Goal: Task Accomplishment & Management: Manage account settings

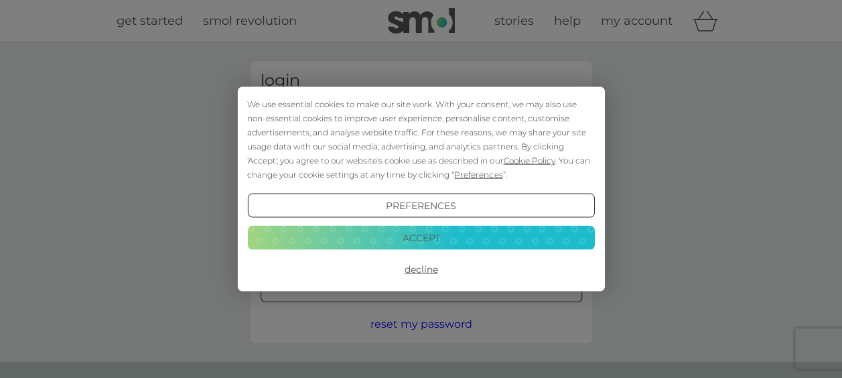
click at [499, 238] on button "Accept" at bounding box center [420, 237] width 347 height 24
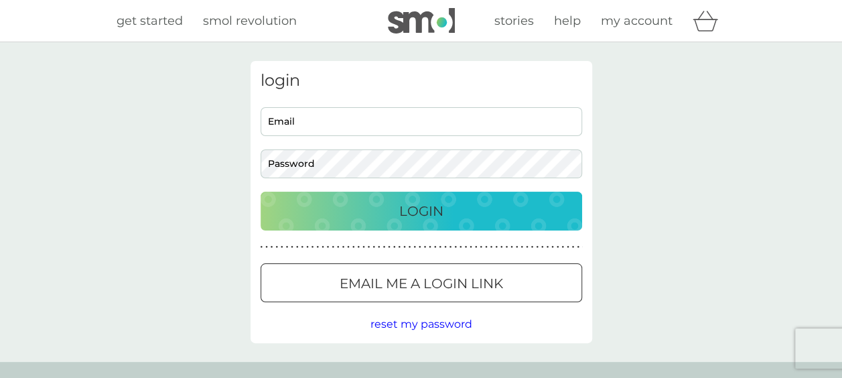
click at [445, 115] on input "Email" at bounding box center [422, 121] width 322 height 29
type input "jennierose@btinternet.com"
click at [261, 192] on button "Login" at bounding box center [422, 211] width 322 height 39
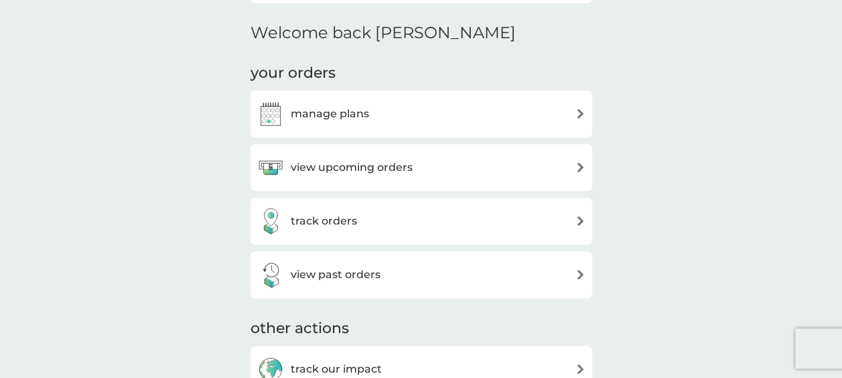
scroll to position [434, 0]
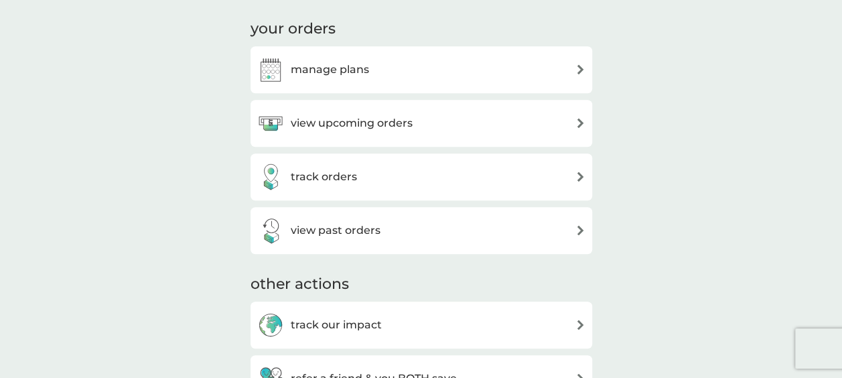
click at [580, 68] on img at bounding box center [580, 69] width 10 height 10
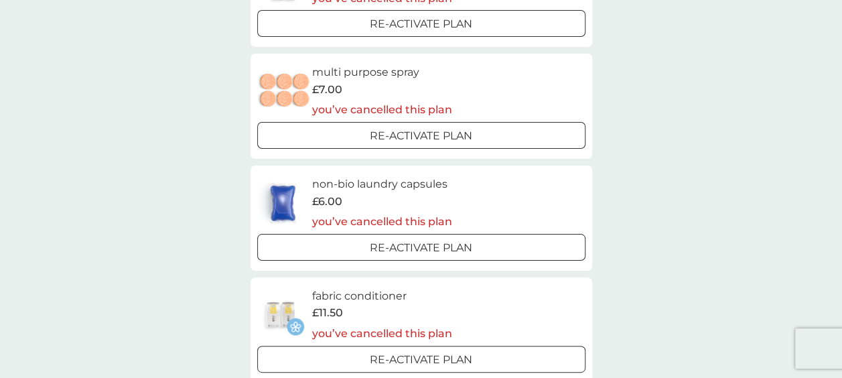
scroll to position [323, 0]
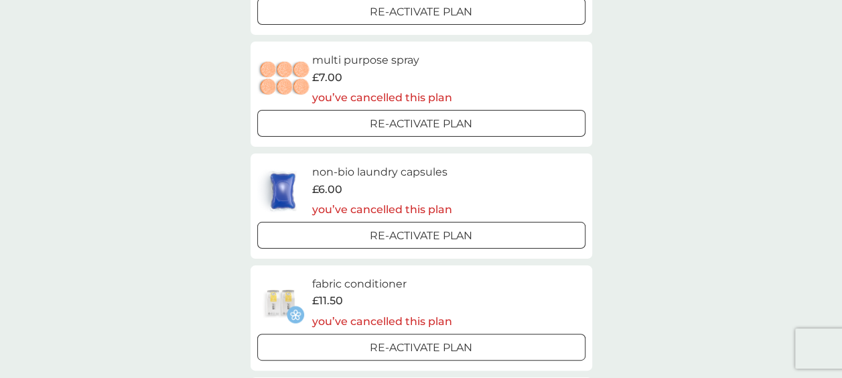
click at [409, 123] on div at bounding box center [421, 124] width 48 height 14
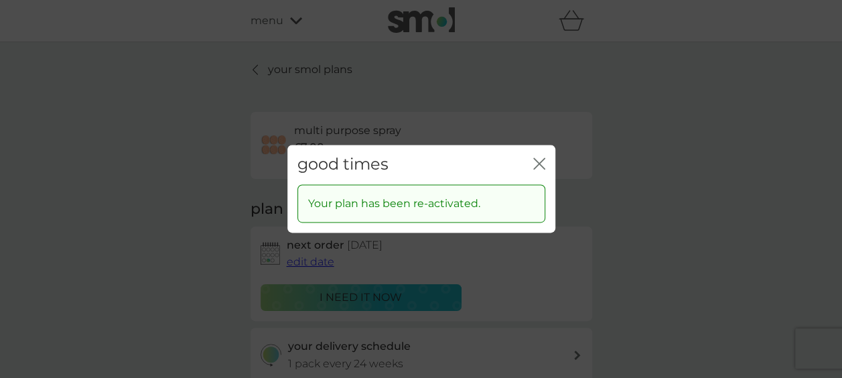
click at [539, 163] on icon "close" at bounding box center [541, 163] width 5 height 11
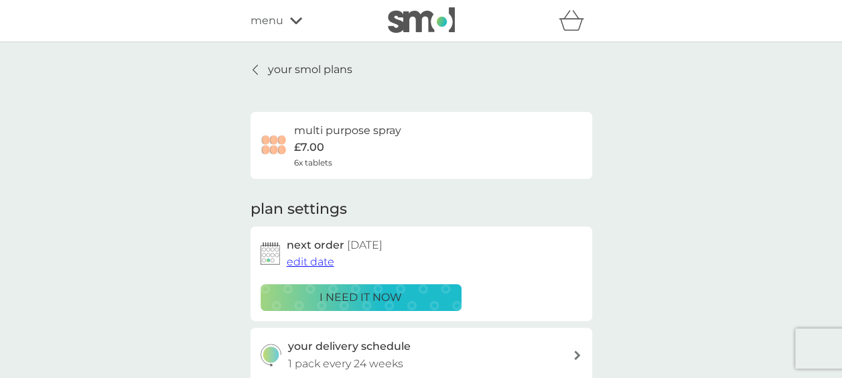
click at [283, 66] on p "your smol plans" at bounding box center [310, 69] width 84 height 17
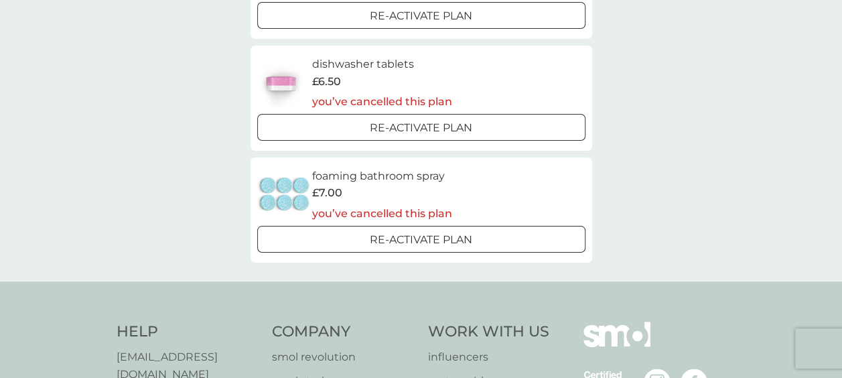
scroll to position [669, 0]
click at [443, 237] on div at bounding box center [421, 238] width 48 height 14
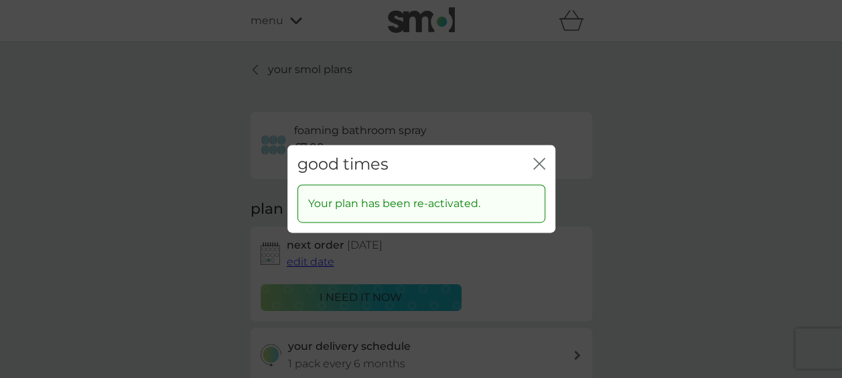
click at [540, 168] on icon "close" at bounding box center [539, 163] width 12 height 12
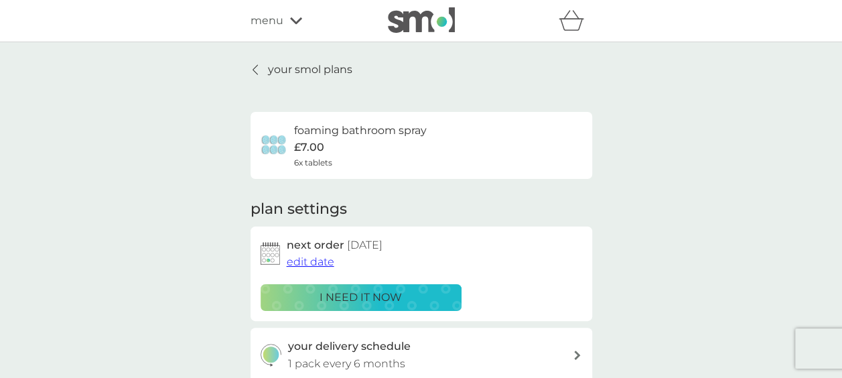
drag, startPoint x: 277, startPoint y: 70, endPoint x: 436, endPoint y: 24, distance: 165.2
click at [277, 70] on p "your smol plans" at bounding box center [310, 69] width 84 height 17
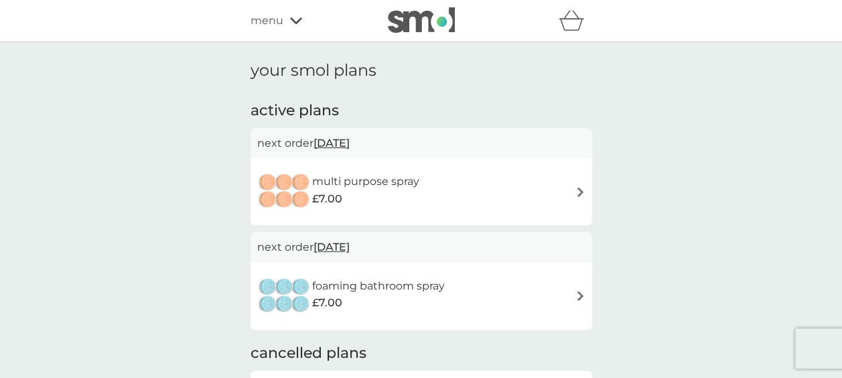
click at [283, 21] on div "menu" at bounding box center [308, 20] width 114 height 17
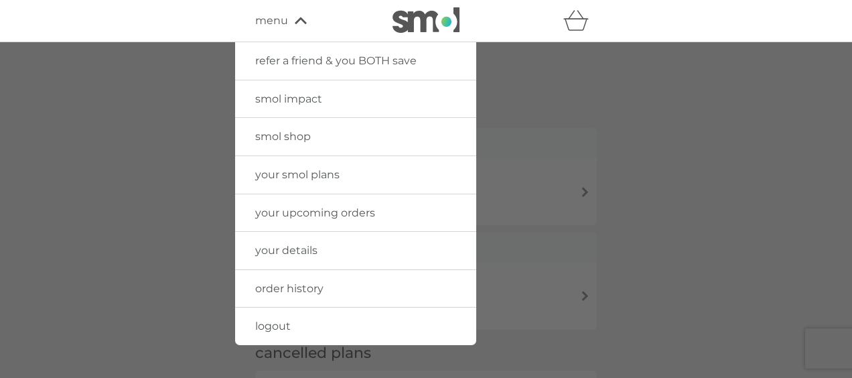
drag, startPoint x: 278, startPoint y: 138, endPoint x: 326, endPoint y: 108, distance: 56.3
click at [278, 138] on span "smol shop" at bounding box center [283, 136] width 56 height 13
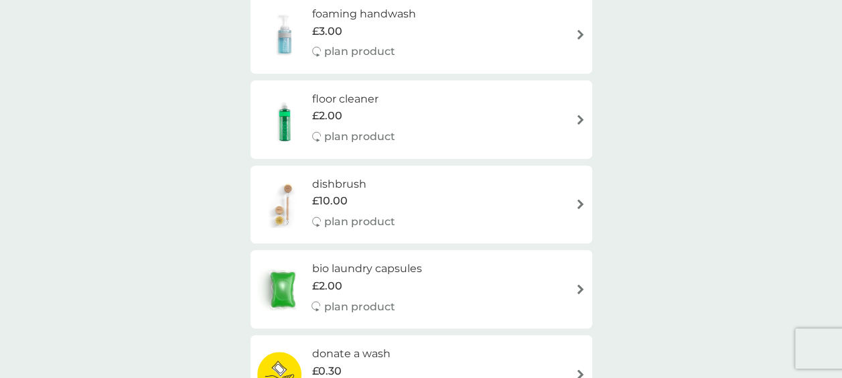
scroll to position [232, 0]
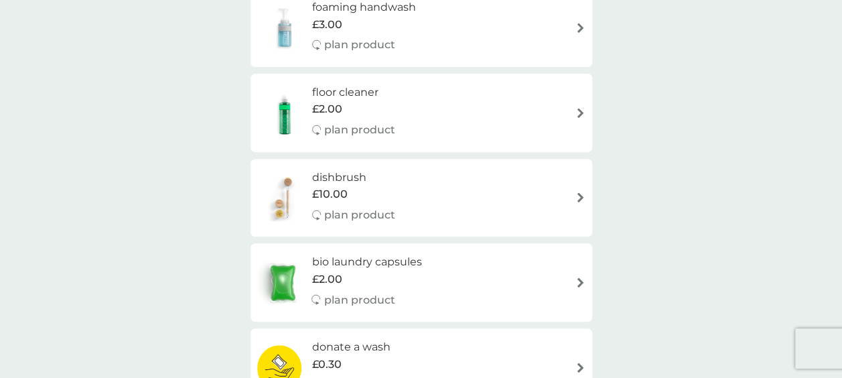
click at [579, 27] on img at bounding box center [580, 28] width 10 height 10
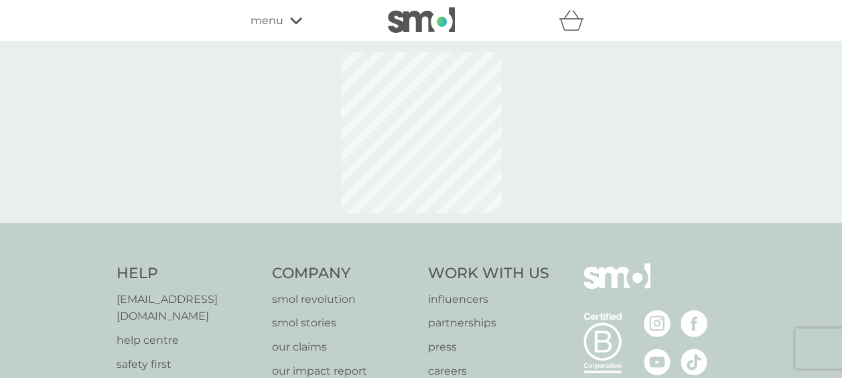
select select "119"
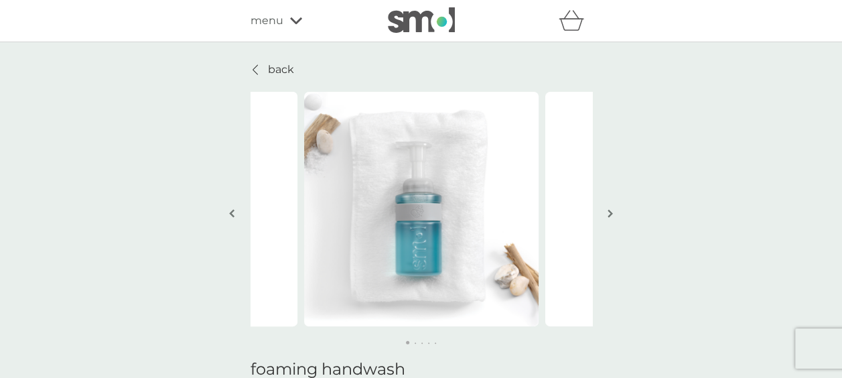
click at [283, 70] on p "back" at bounding box center [281, 69] width 26 height 17
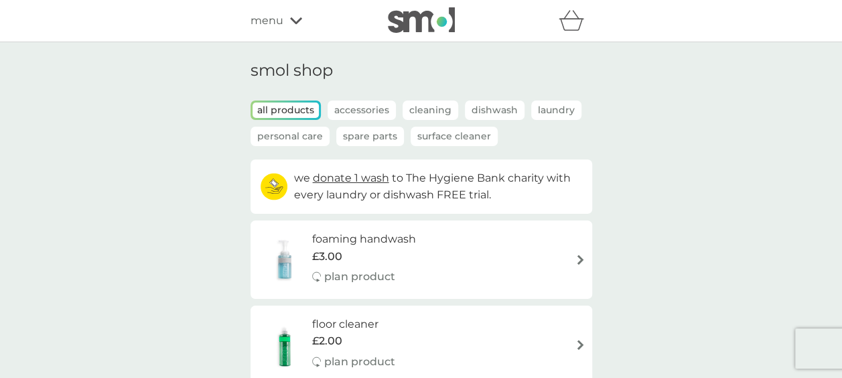
click at [294, 24] on icon at bounding box center [296, 21] width 12 height 8
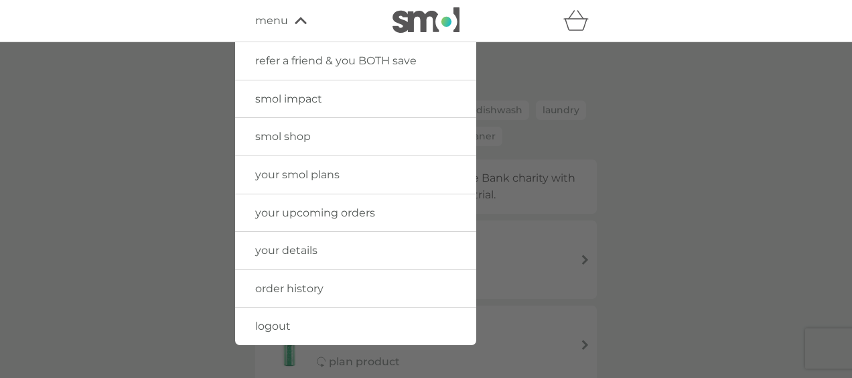
click at [275, 325] on span "logout" at bounding box center [273, 326] width 36 height 13
